Goal: Task Accomplishment & Management: Manage account settings

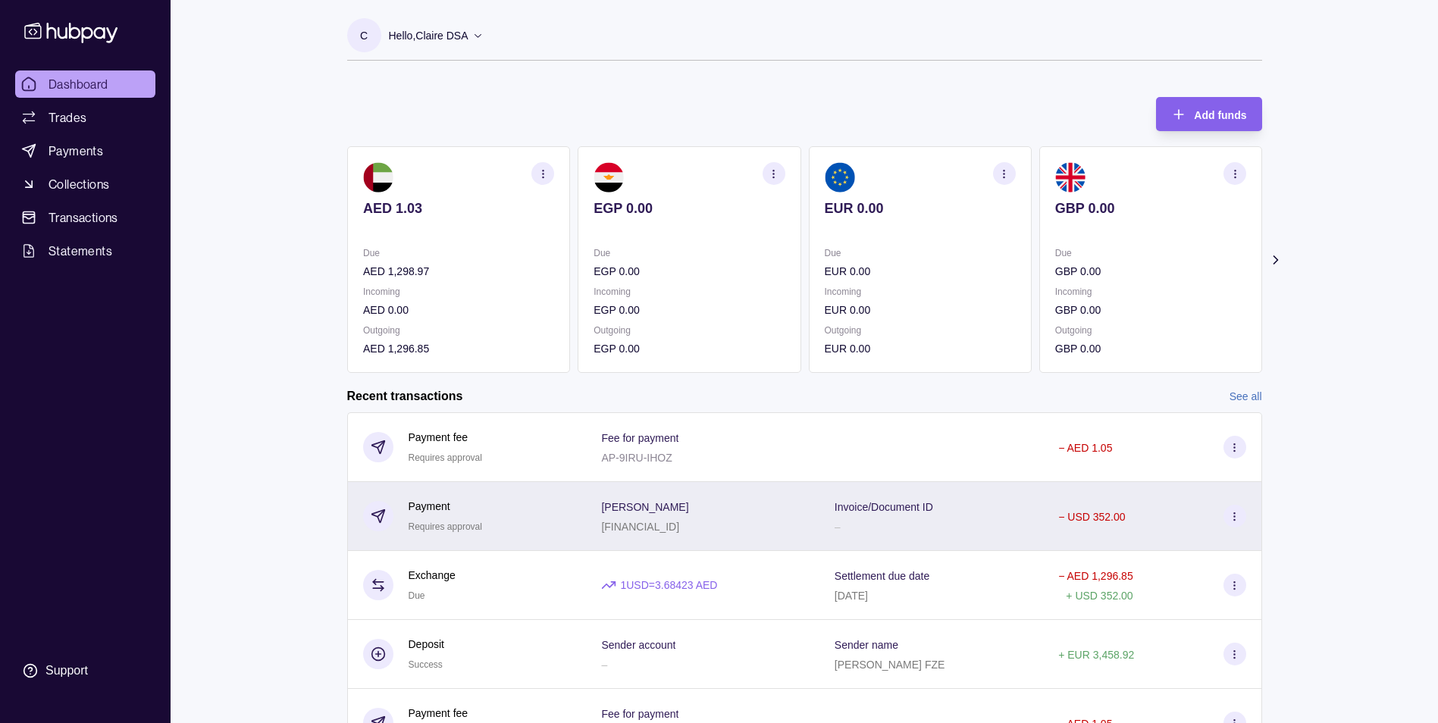
click at [1156, 513] on div "− USD 352.00" at bounding box center [1151, 516] width 187 height 23
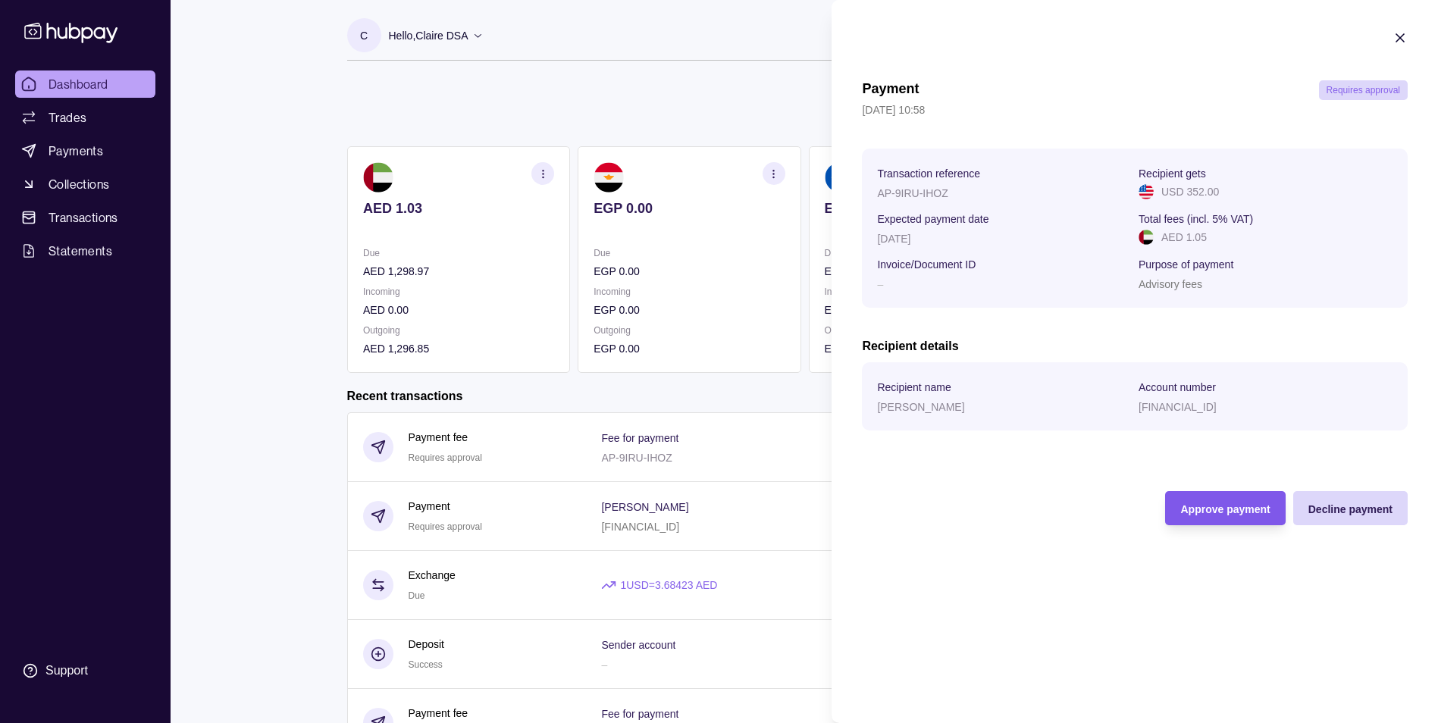
click at [1239, 506] on span "Approve payment" at bounding box center [1224, 509] width 89 height 12
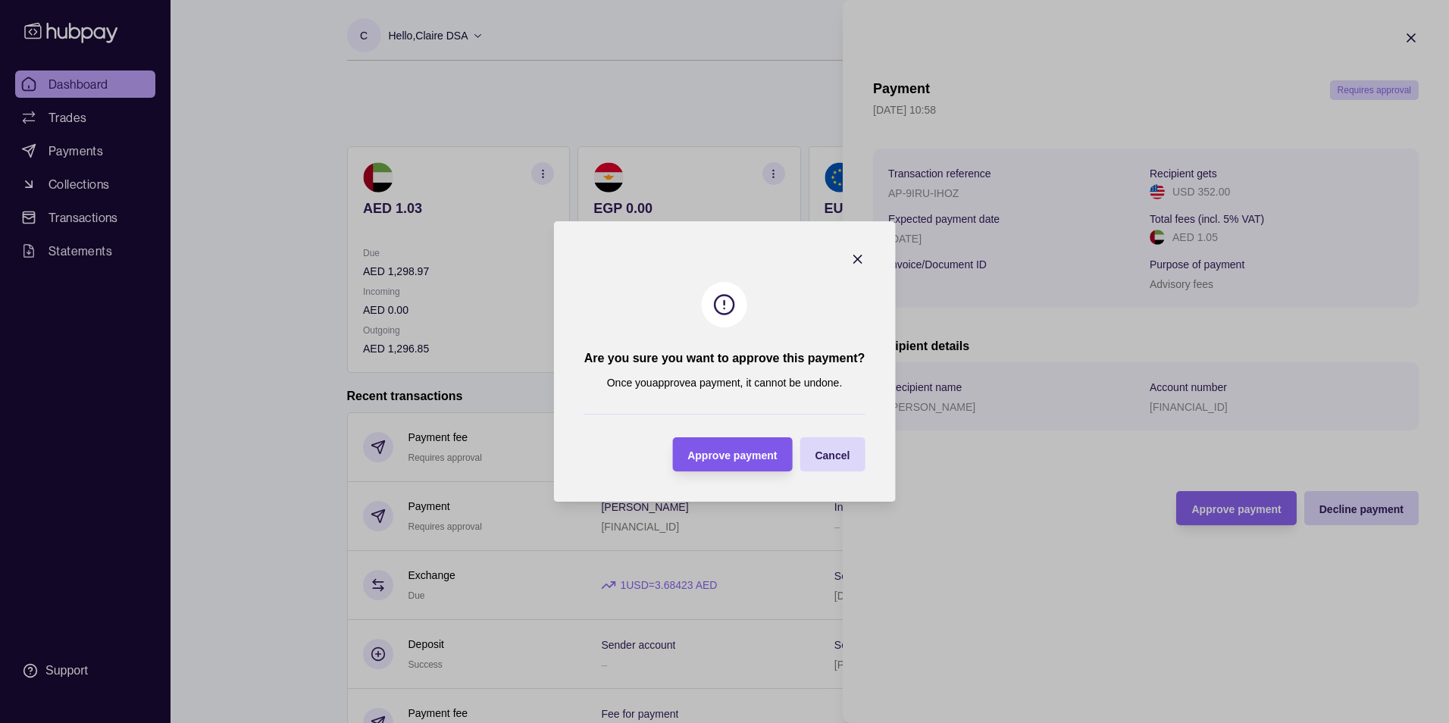
click at [753, 452] on span "Approve payment" at bounding box center [731, 455] width 89 height 12
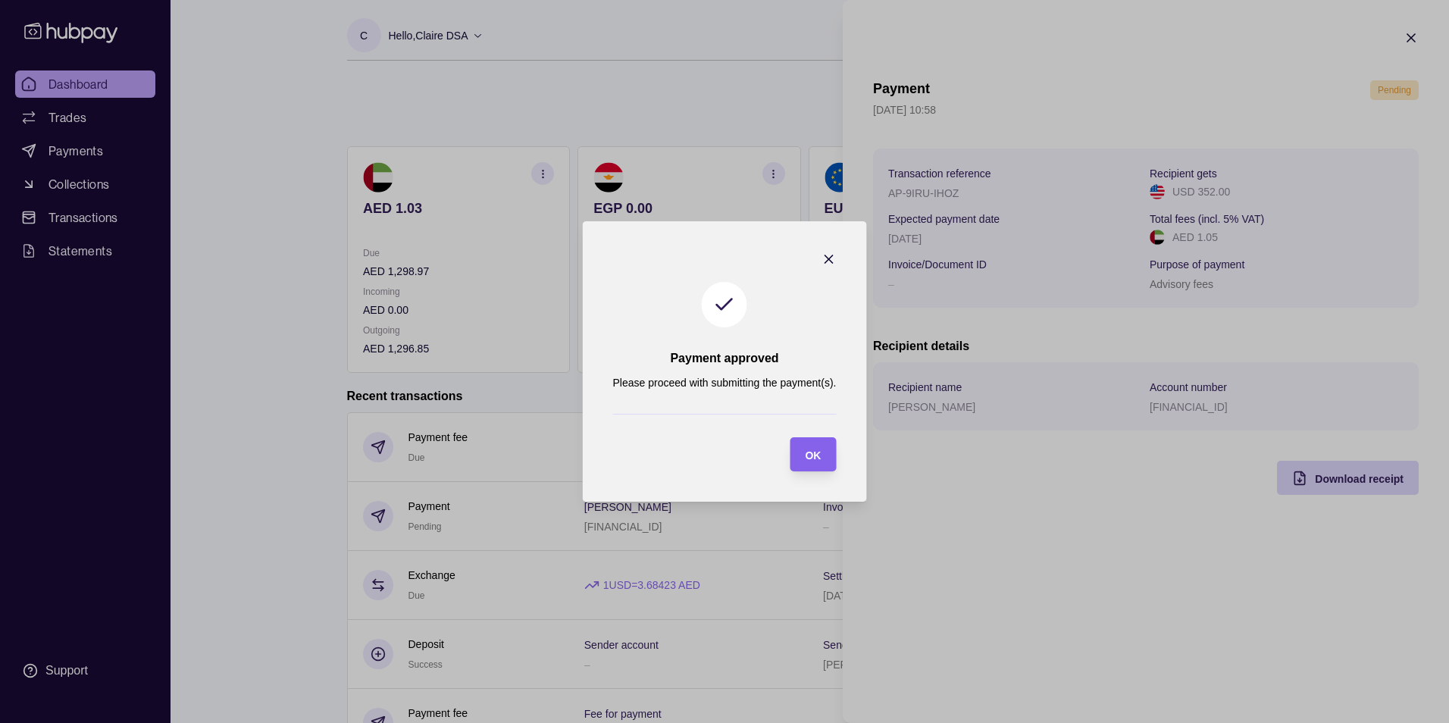
click at [834, 255] on icon "button" at bounding box center [828, 259] width 15 height 15
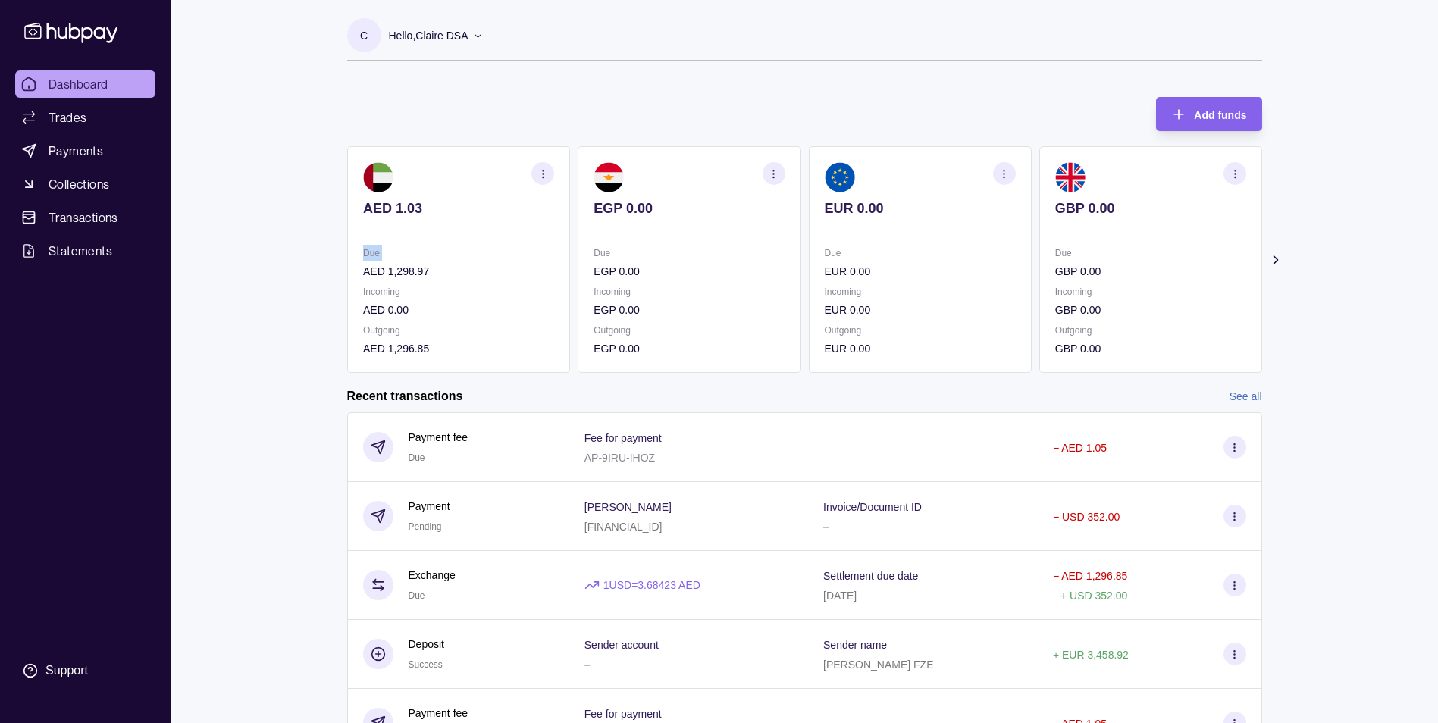
click at [304, 266] on html "Dashboard Trades Payments Collections Transactions Statements Support C Hello, …" at bounding box center [719, 465] width 1438 height 931
drag, startPoint x: 304, startPoint y: 266, endPoint x: 293, endPoint y: 335, distance: 69.9
click at [293, 335] on div "Dashboard Trades Payments Collections Transactions Statements Support C Hello, …" at bounding box center [719, 465] width 1438 height 931
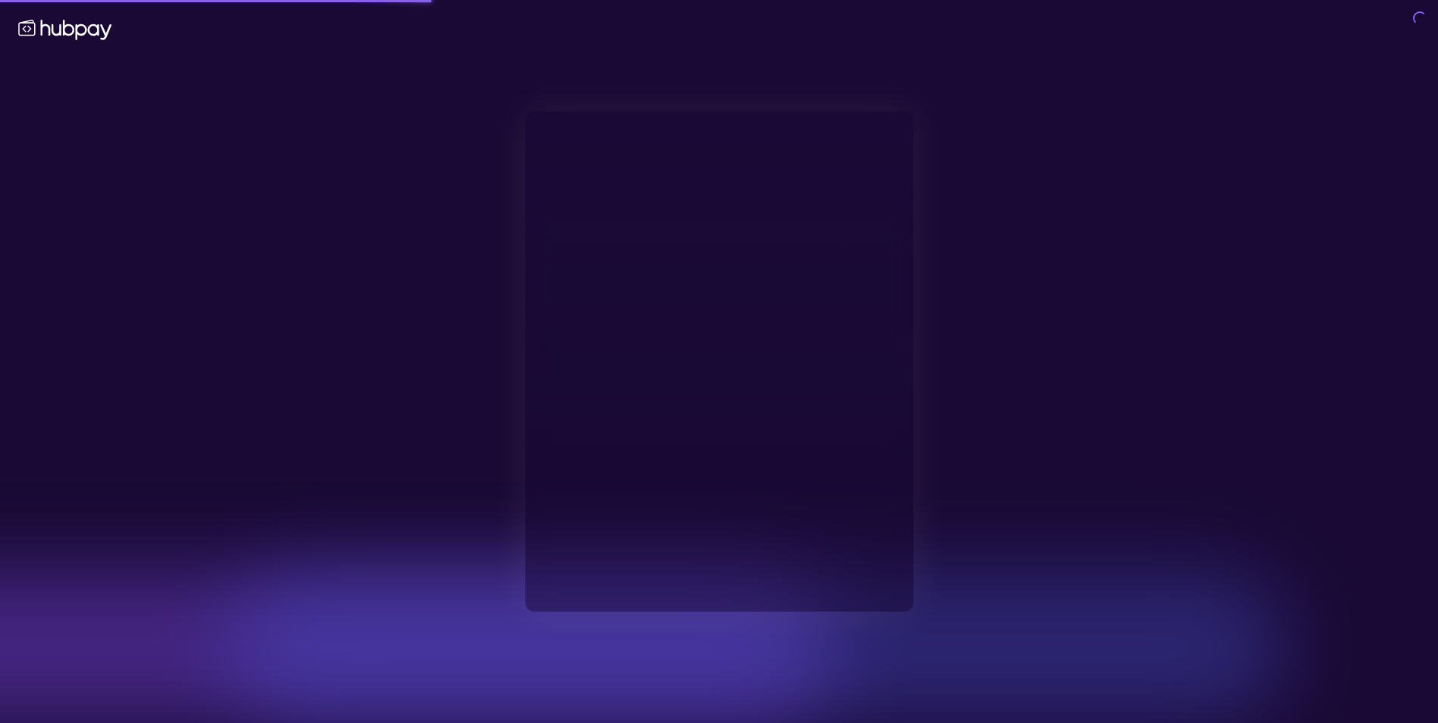
type input "**********"
